Goal: Information Seeking & Learning: Find specific fact

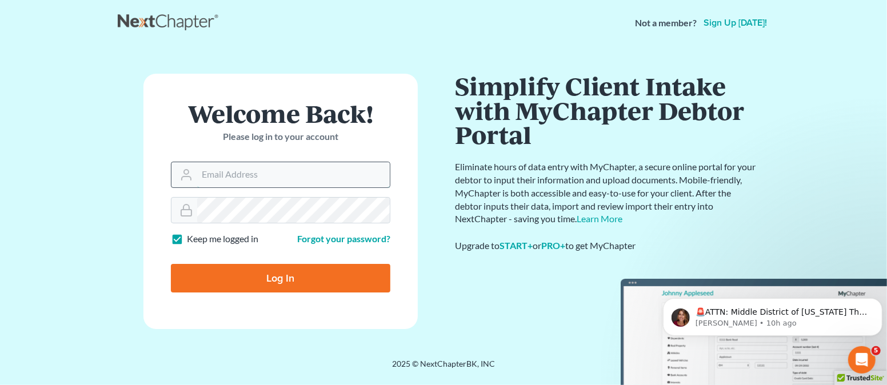
click at [281, 177] on input "Email Address" at bounding box center [293, 174] width 193 height 25
type input "[EMAIL_ADDRESS][DOMAIN_NAME]"
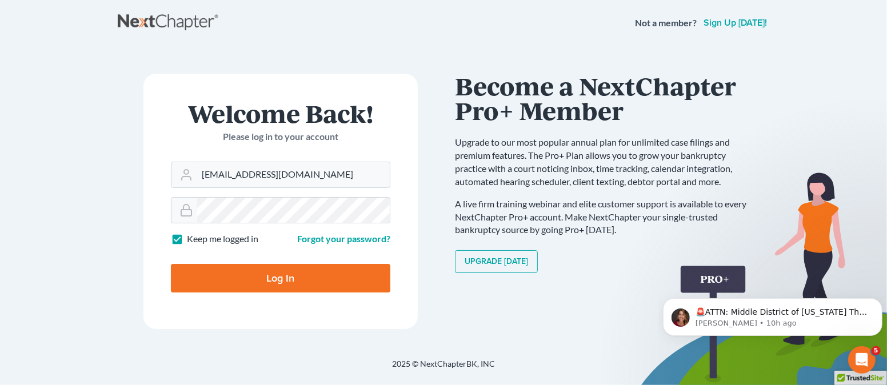
click at [237, 273] on input "Log In" at bounding box center [280, 278] width 219 height 29
type input "Thinking..."
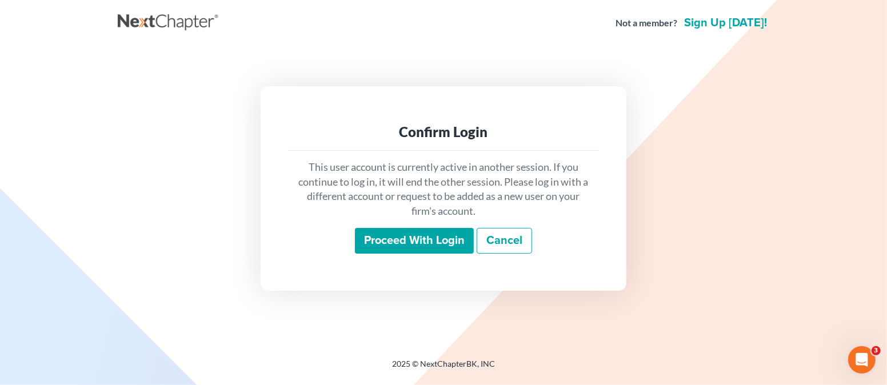
click at [394, 246] on input "Proceed with login" at bounding box center [414, 241] width 119 height 26
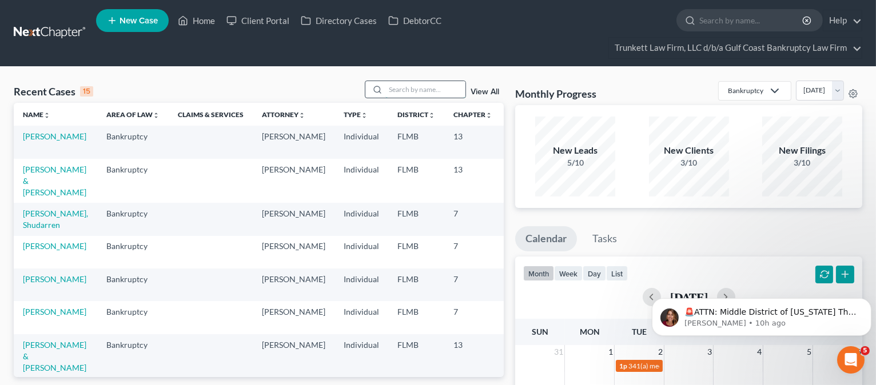
click at [414, 90] on input "search" at bounding box center [425, 89] width 80 height 17
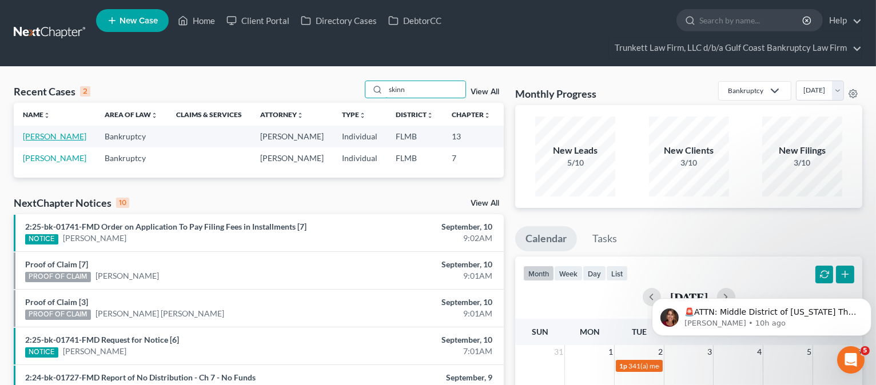
type input "skinn"
click at [32, 141] on link "Skinner, Melissa" at bounding box center [54, 136] width 63 height 10
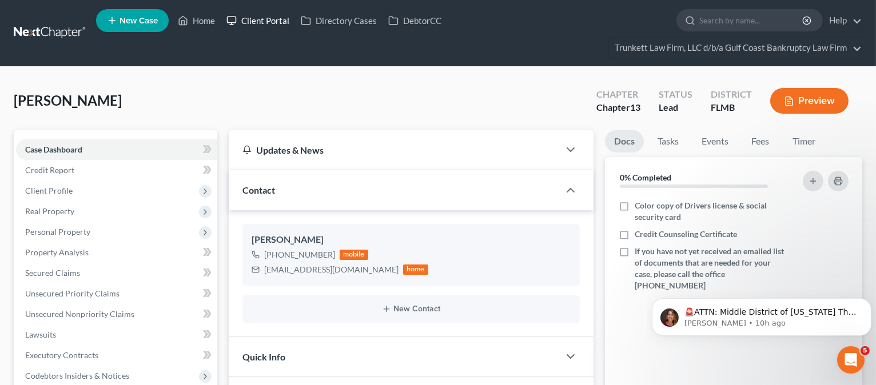
click at [267, 18] on link "Client Portal" at bounding box center [258, 20] width 74 height 21
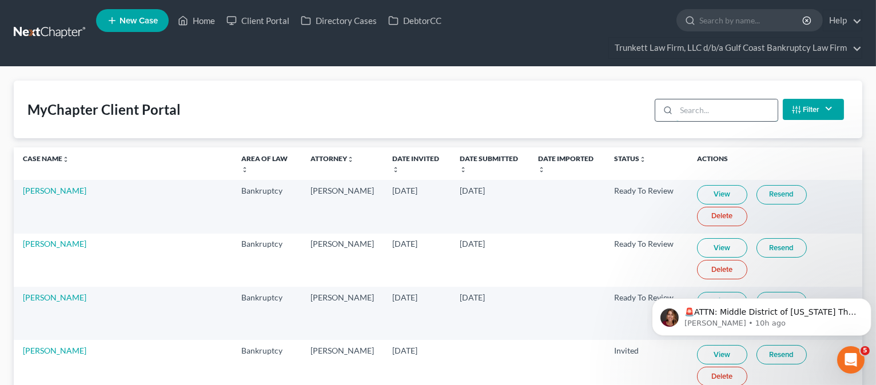
click at [722, 107] on input "search" at bounding box center [726, 110] width 101 height 22
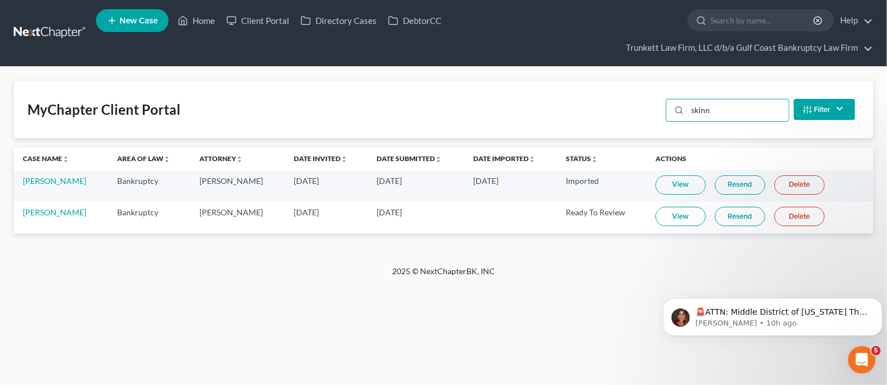
type input "skinn"
click at [674, 219] on link "View" at bounding box center [681, 216] width 50 height 19
click at [199, 15] on link "Home" at bounding box center [196, 20] width 49 height 21
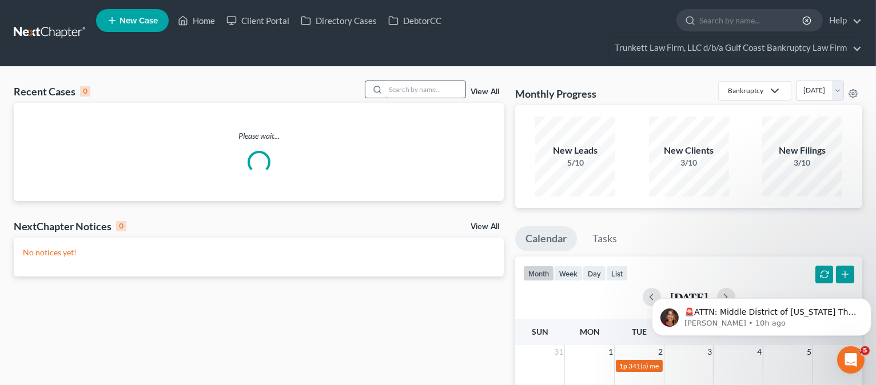
click at [419, 90] on input "search" at bounding box center [425, 89] width 80 height 17
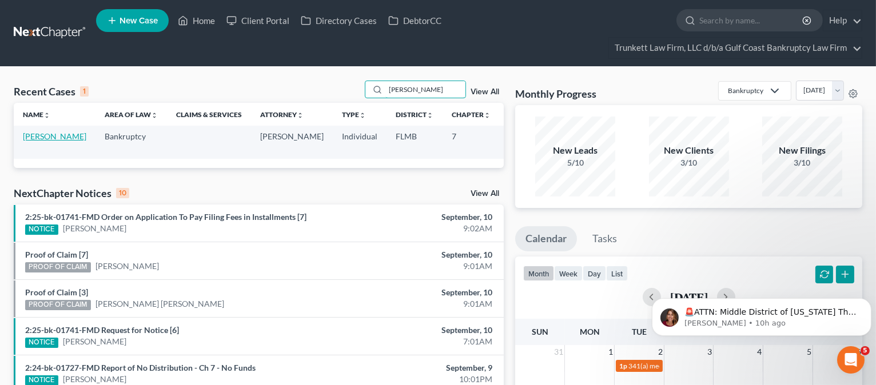
type input "whitten"
click at [42, 141] on link "Whittenbury, Cynthia" at bounding box center [54, 136] width 63 height 10
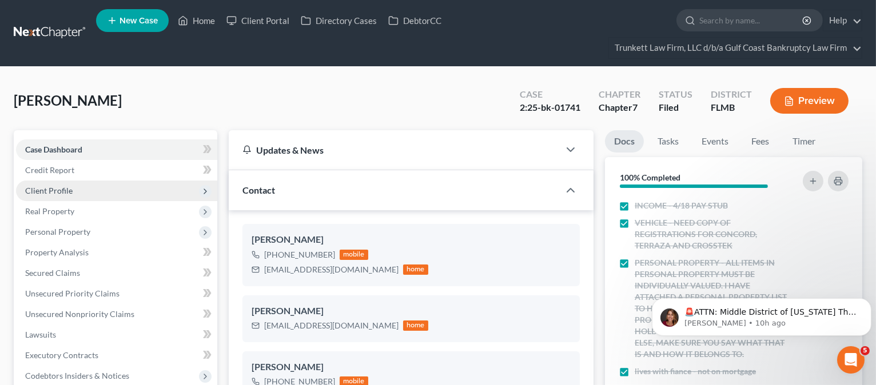
click at [60, 195] on span "Client Profile" at bounding box center [116, 191] width 201 height 21
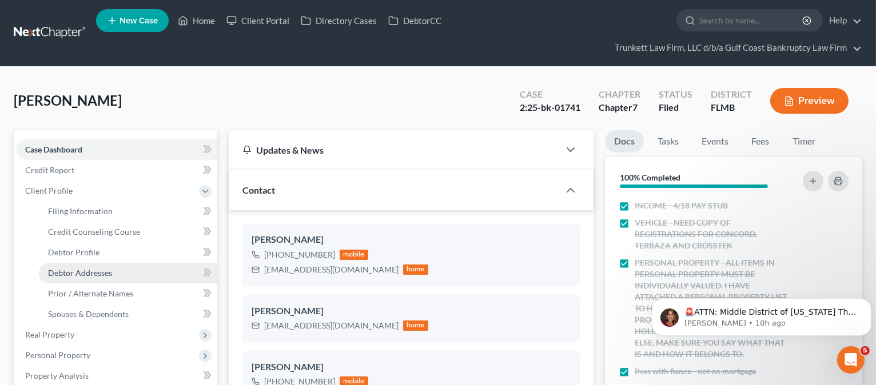
click at [74, 271] on span "Debtor Addresses" at bounding box center [80, 273] width 64 height 10
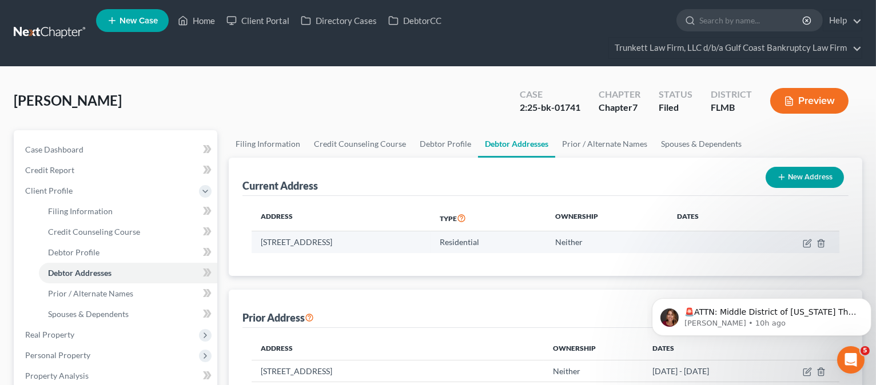
drag, startPoint x: 260, startPoint y: 241, endPoint x: 435, endPoint y: 242, distance: 175.5
click at [430, 243] on td "1001 Tropic Terrace, North Fort Myers, FL 33903" at bounding box center [340, 242] width 179 height 22
copy td "1001 Tropic Terrace, North Fort Myers, FL 33903"
